Goal: Task Accomplishment & Management: Manage account settings

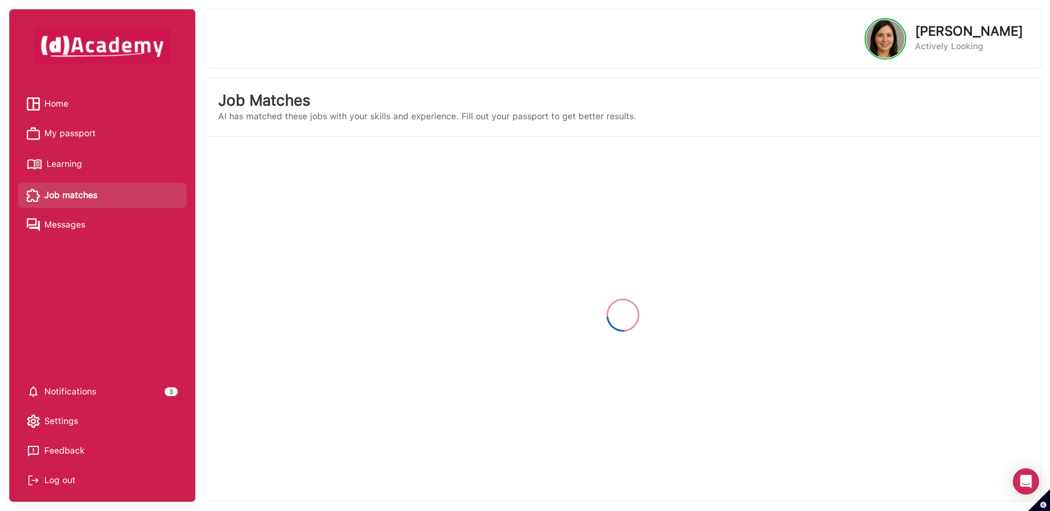
click at [53, 107] on span "Home" at bounding box center [56, 104] width 24 height 16
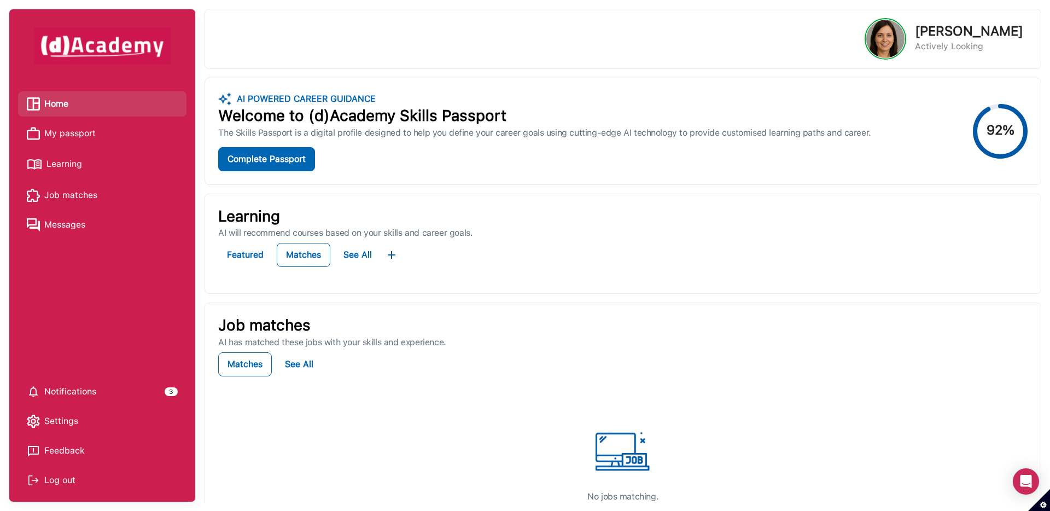
click at [73, 133] on span "My passport" at bounding box center [69, 133] width 51 height 16
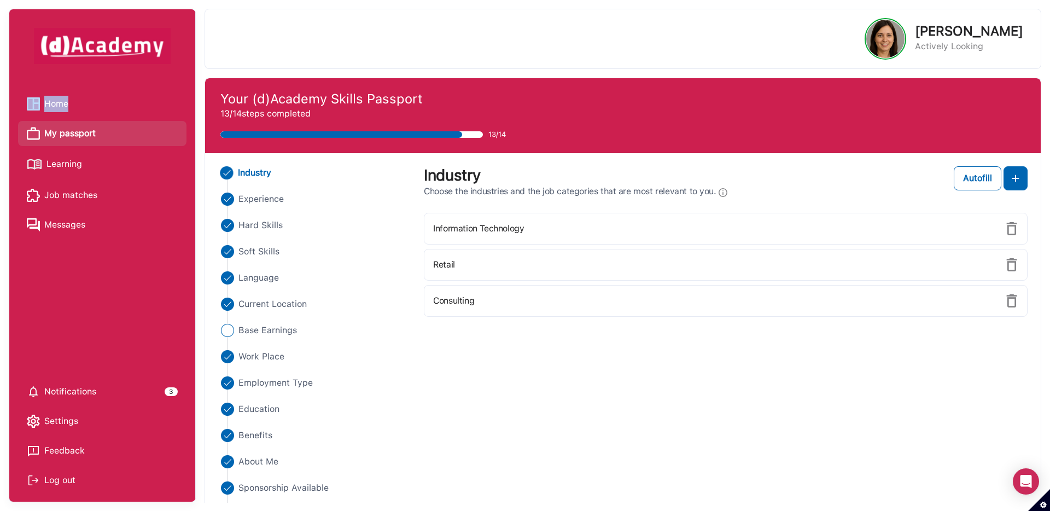
click at [67, 106] on span "Home" at bounding box center [56, 104] width 24 height 16
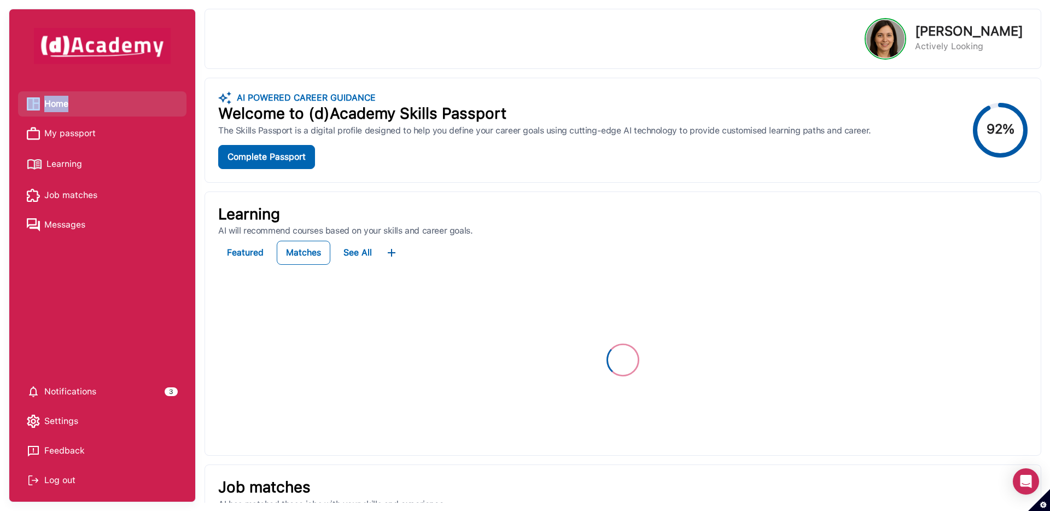
click at [81, 188] on span "Job matches" at bounding box center [70, 195] width 53 height 16
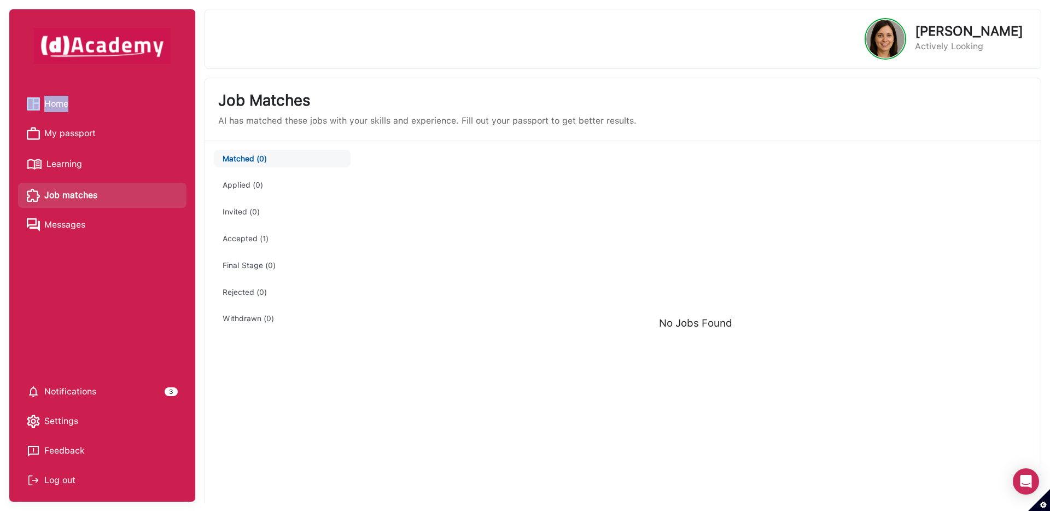
click at [80, 133] on span "My passport" at bounding box center [69, 133] width 51 height 16
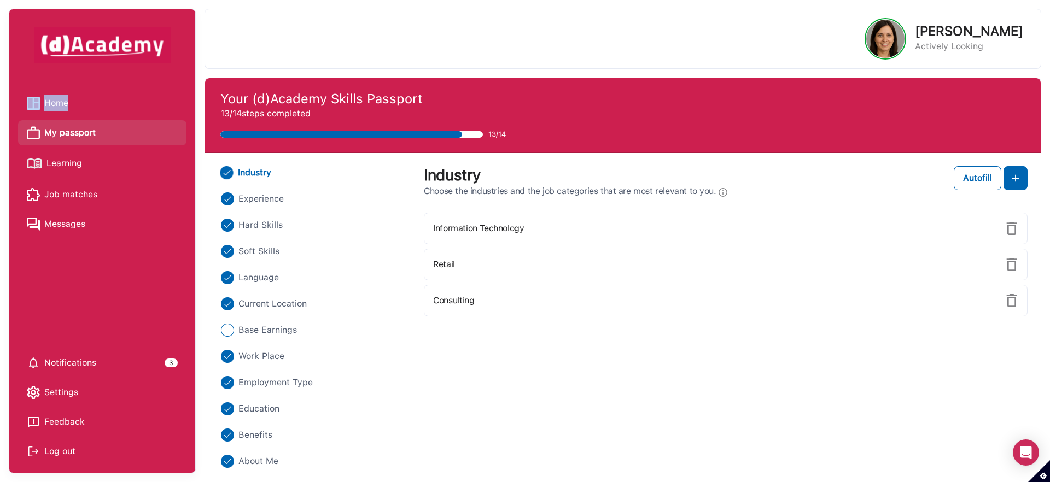
click at [58, 165] on span "Learning" at bounding box center [64, 163] width 36 height 16
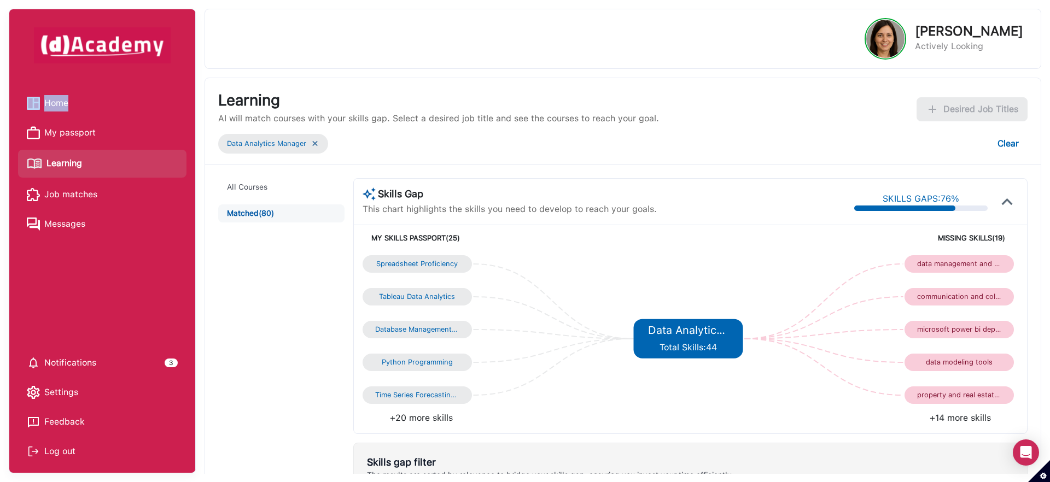
click at [316, 143] on img at bounding box center [315, 143] width 9 height 9
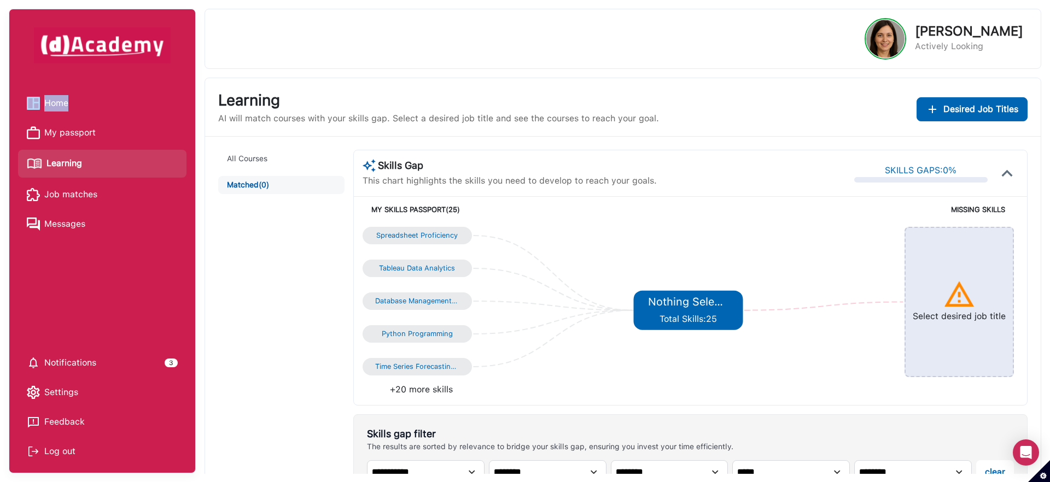
click at [92, 96] on link "Home" at bounding box center [102, 103] width 151 height 16
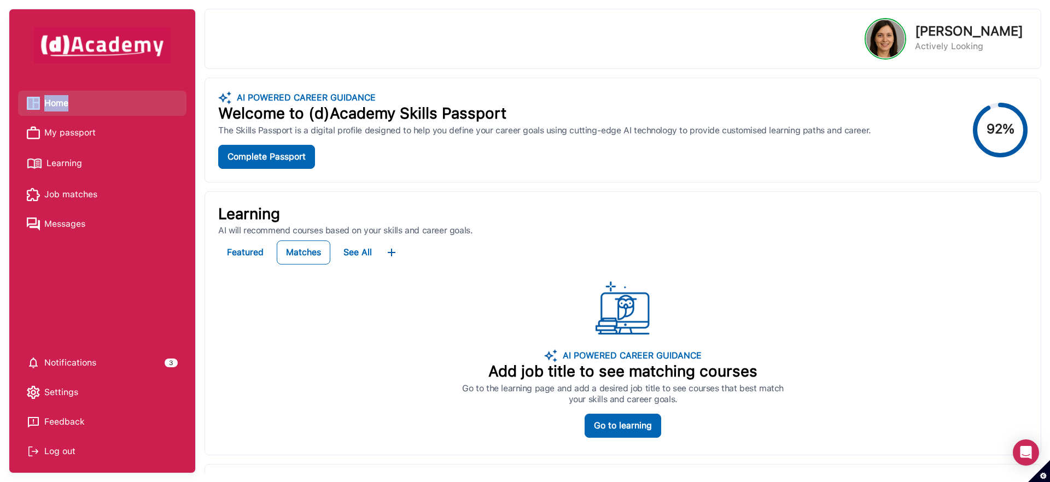
click at [71, 163] on span "Learning" at bounding box center [64, 163] width 36 height 16
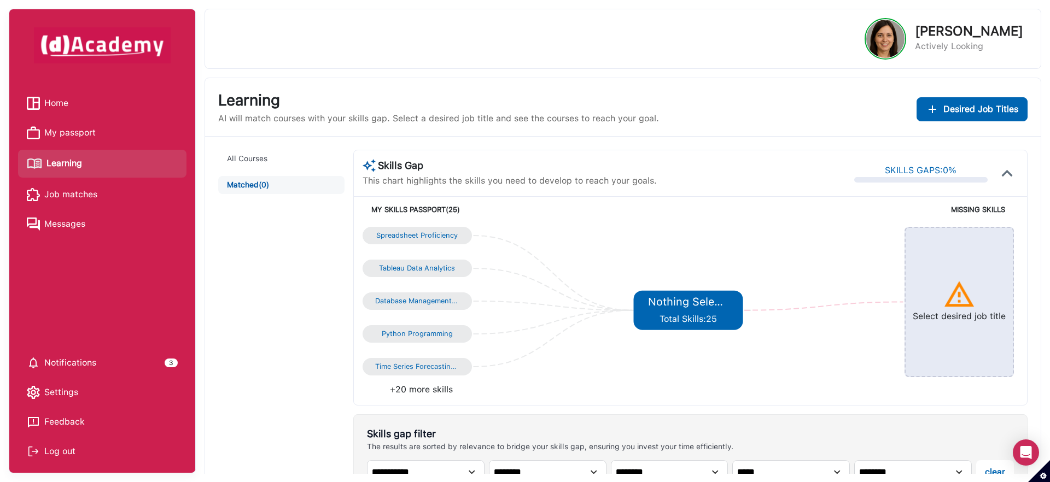
click at [243, 286] on div "All Courses Matched (0)" at bounding box center [285, 449] width 135 height 598
click at [943, 103] on div "Desired Job Titles" at bounding box center [972, 109] width 92 height 13
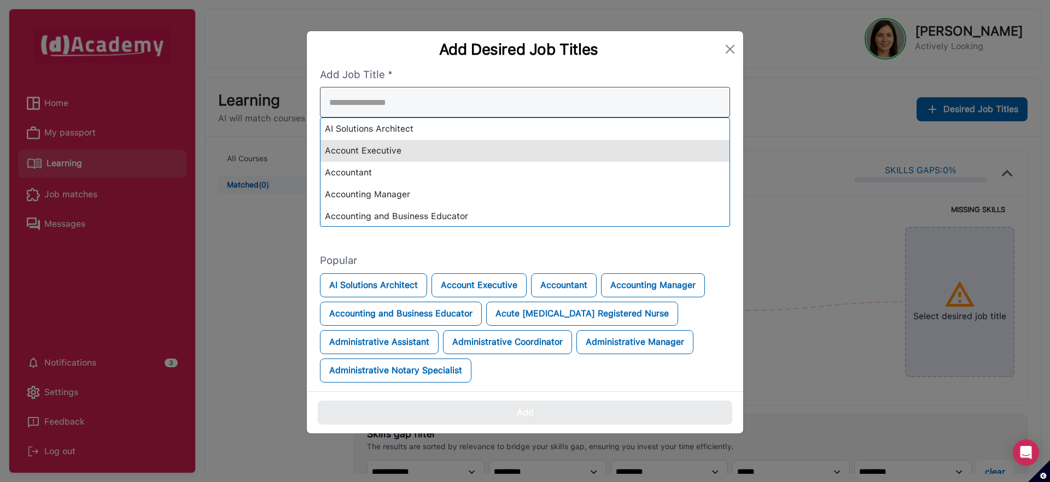
click at [572, 157] on div "AI Solutions Architect Account Executive Accountant Accounting Manager Accounti…" at bounding box center [525, 157] width 410 height 140
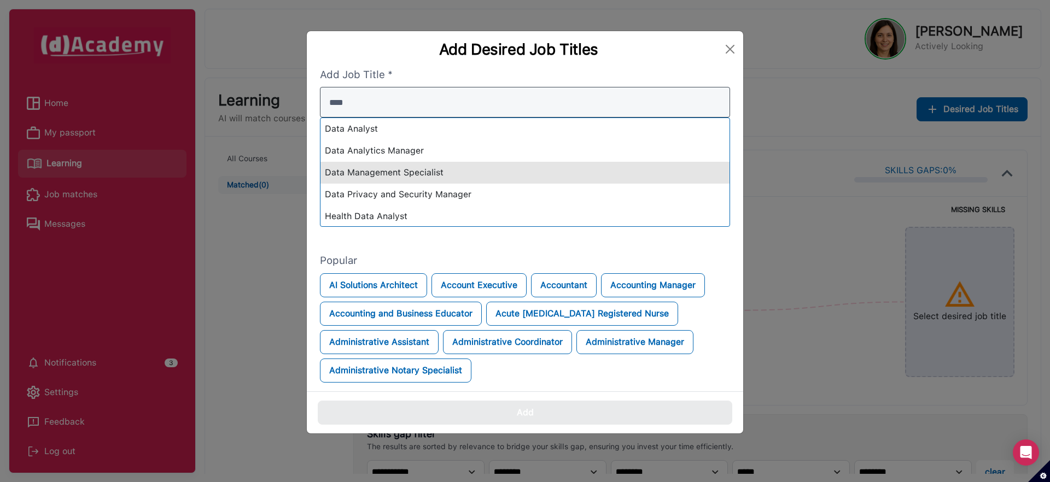
type input "****"
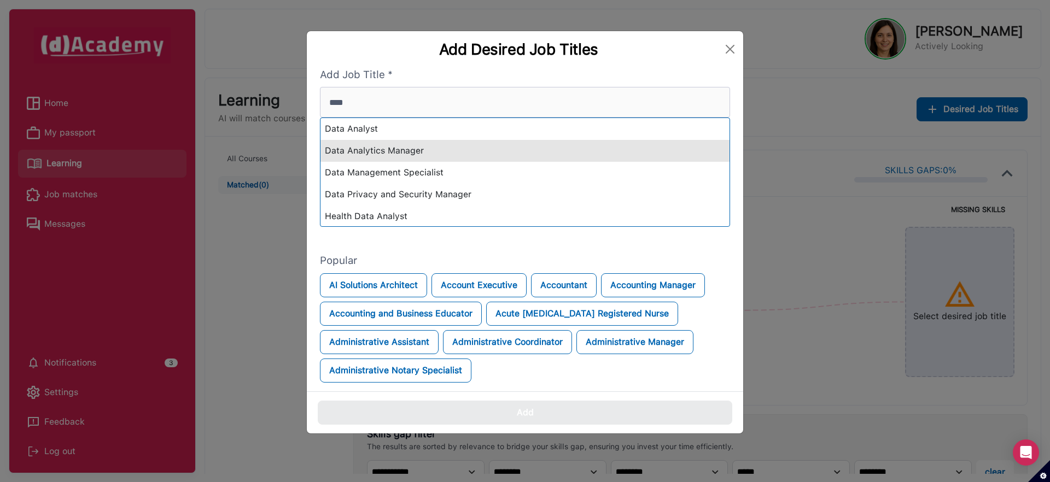
click at [419, 149] on div "Data Analytics Manager" at bounding box center [524, 151] width 409 height 22
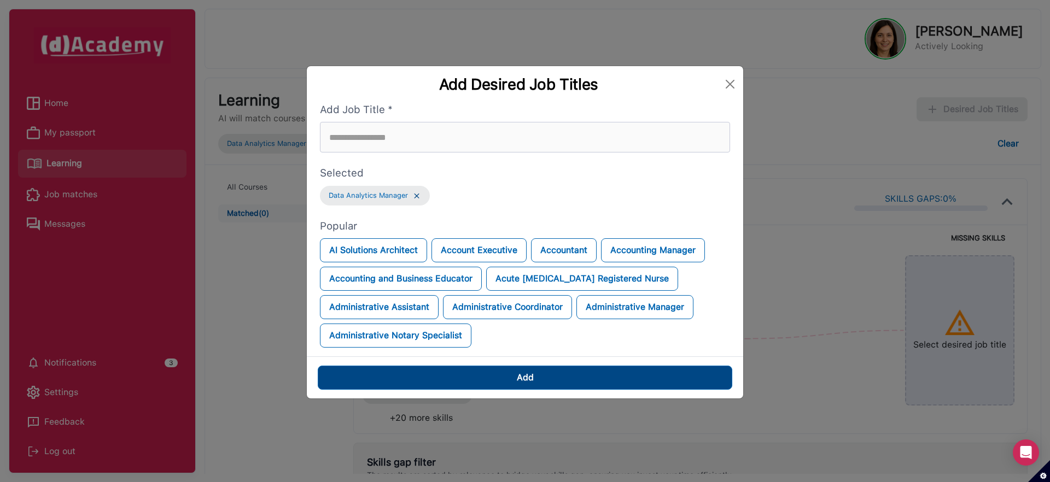
click at [538, 377] on button "Add" at bounding box center [525, 378] width 414 height 24
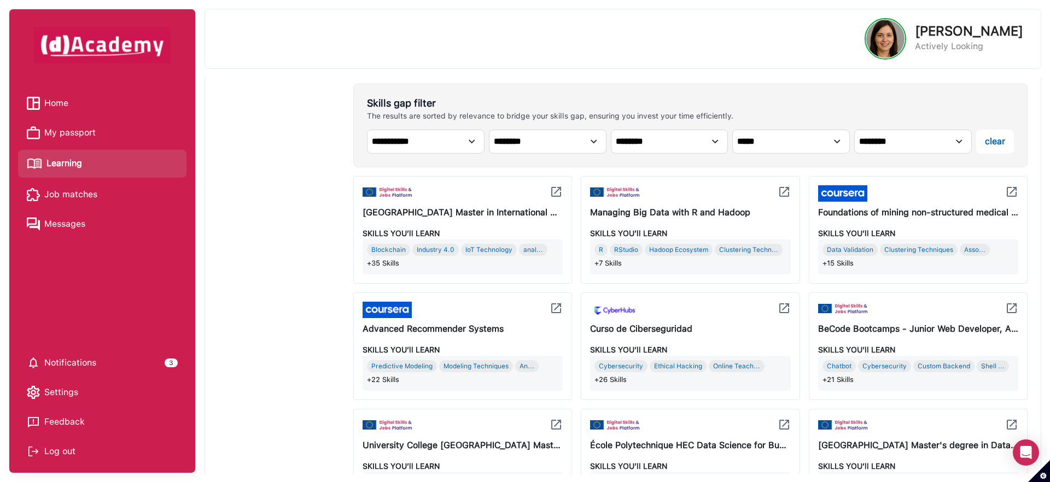
scroll to position [360, 0]
click at [1034, 210] on div "**********" at bounding box center [622, 418] width 835 height 1227
click at [559, 305] on img at bounding box center [555, 307] width 13 height 13
click at [450, 366] on div "Modeling Techniques" at bounding box center [476, 366] width 74 height 12
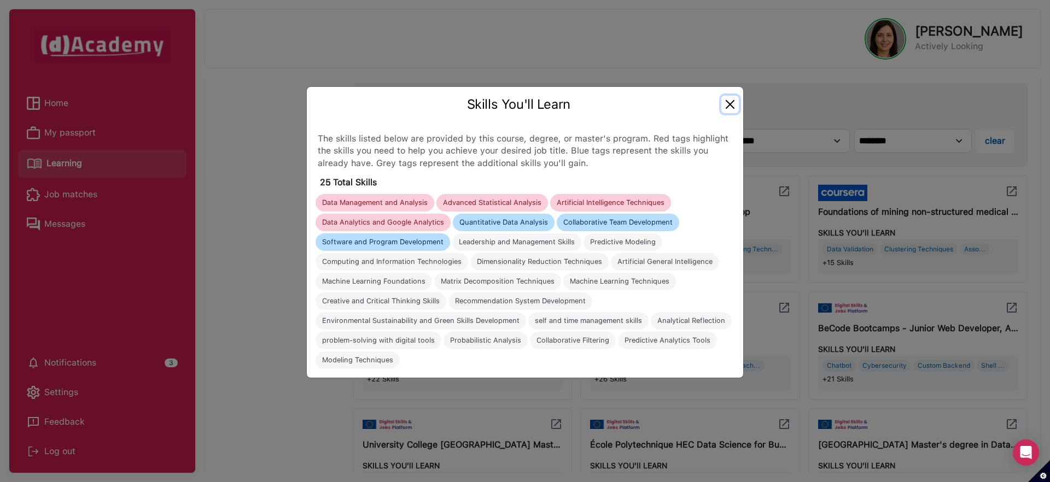
click at [730, 108] on button "Close" at bounding box center [729, 104] width 17 height 17
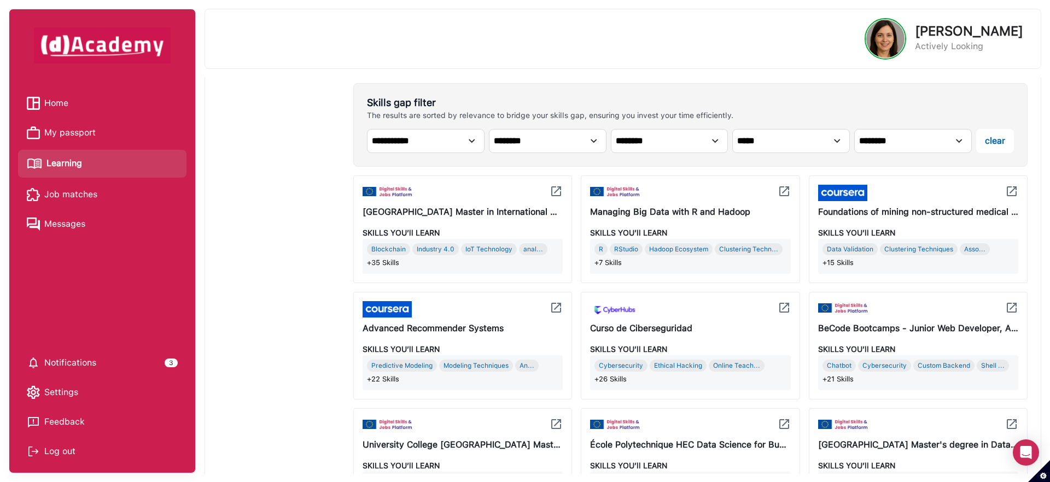
click at [696, 256] on div "R RStudio Hadoop Ecosystem Clustering Techn... +7 Skills" at bounding box center [689, 255] width 191 height 25
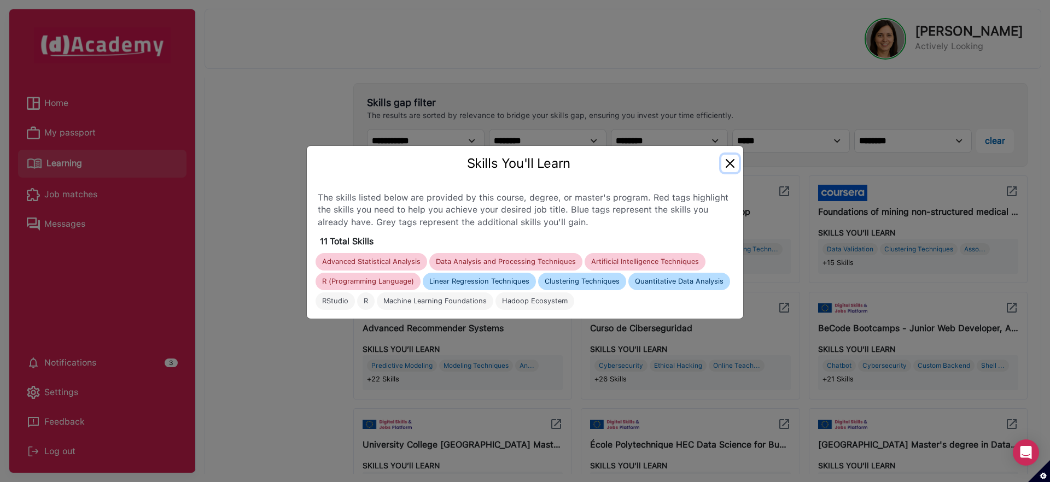
click at [731, 163] on button "Close" at bounding box center [729, 163] width 17 height 17
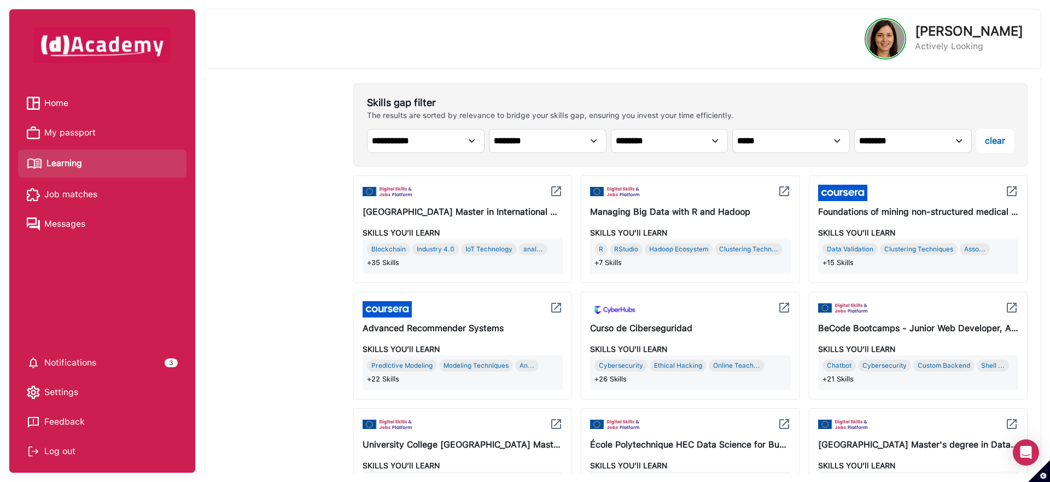
click at [783, 192] on img at bounding box center [783, 191] width 13 height 13
click at [248, 276] on div "All Courses Matched (80)" at bounding box center [285, 418] width 135 height 1201
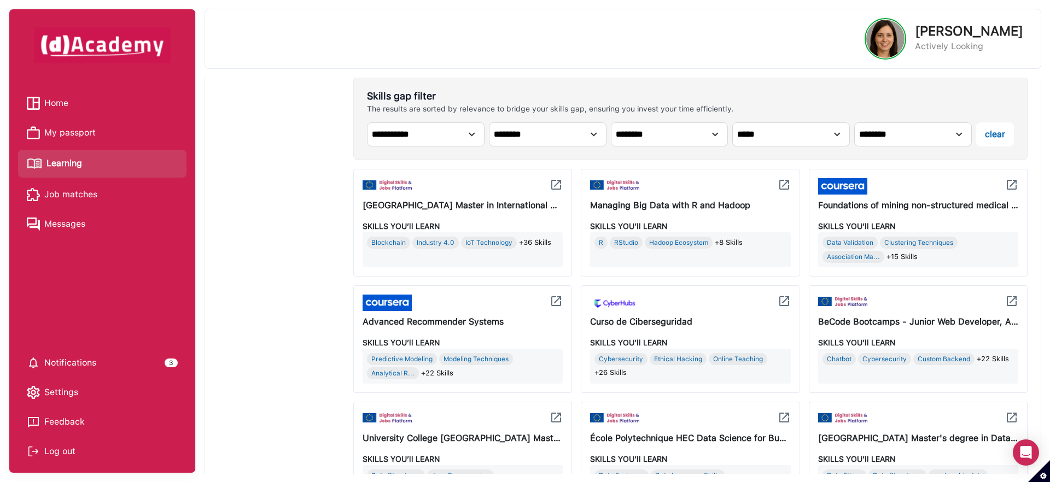
scroll to position [388, 0]
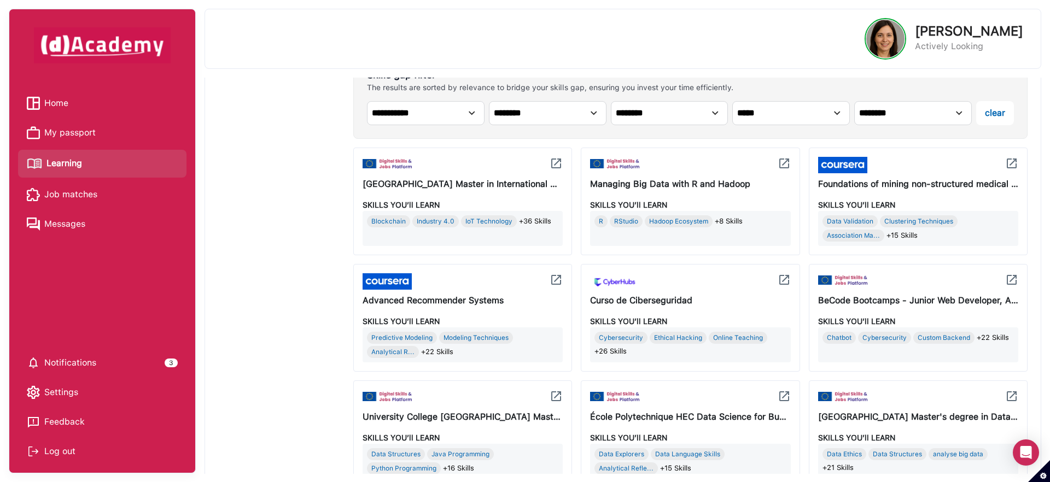
click at [61, 101] on span "Home" at bounding box center [56, 103] width 24 height 16
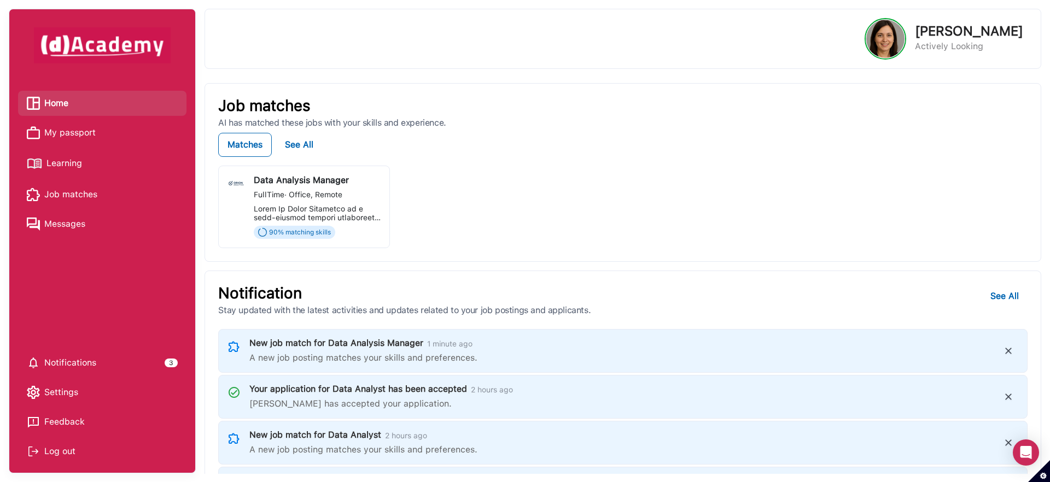
scroll to position [325, 0]
click at [340, 206] on div at bounding box center [317, 212] width 127 height 17
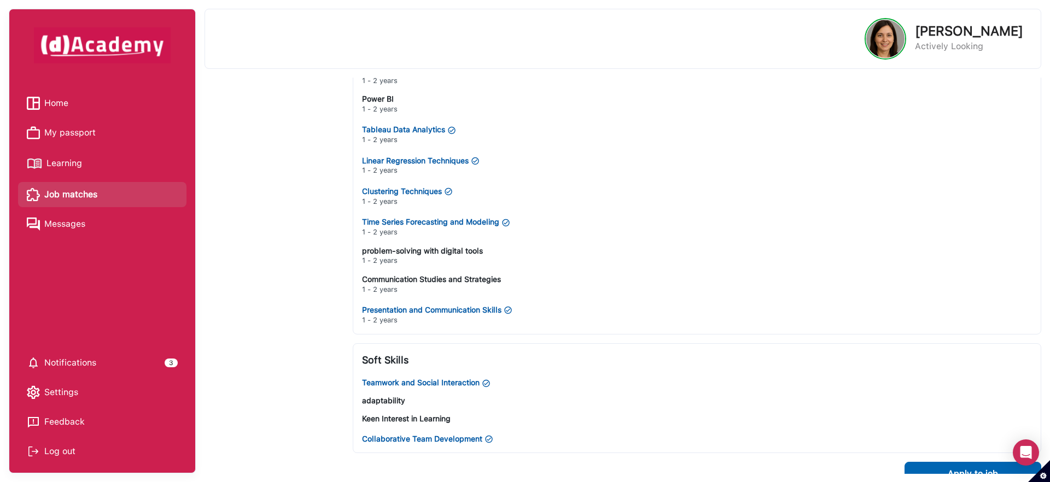
scroll to position [824, 0]
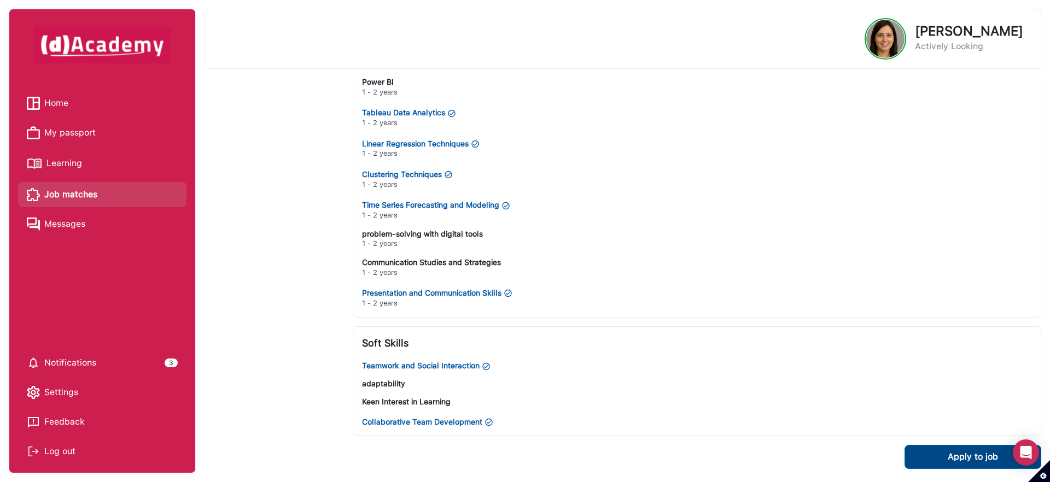
click at [954, 453] on div "Apply to job" at bounding box center [972, 456] width 50 height 13
